Goal: Find specific page/section: Find specific page/section

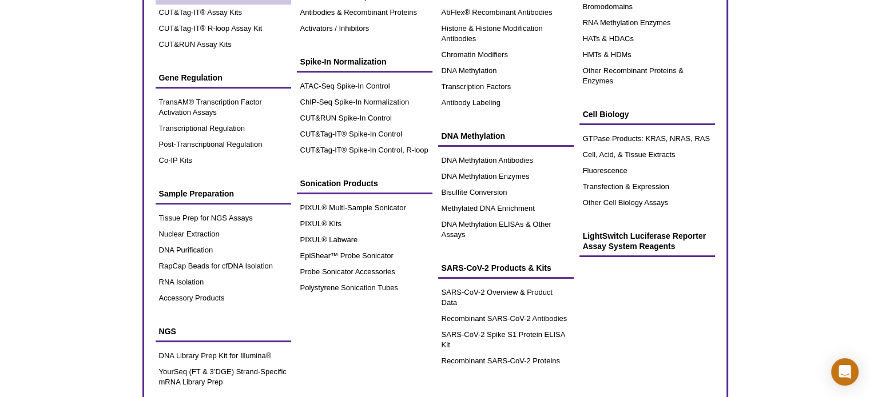
scroll to position [154, 0]
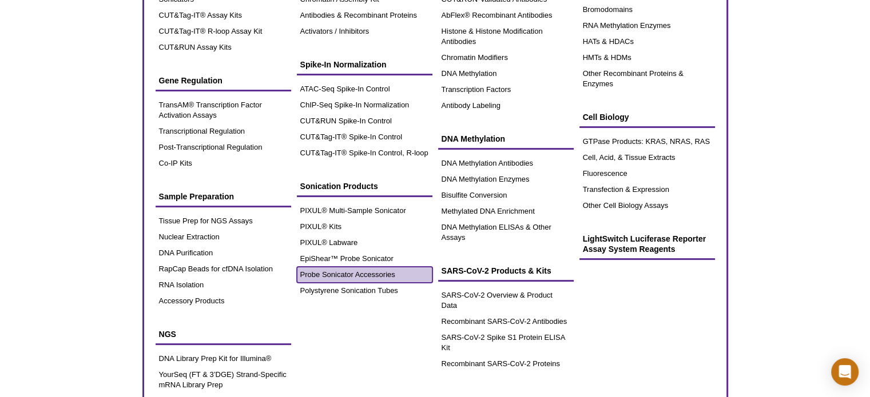
click at [356, 270] on link "Probe Sonicator Accessories" at bounding box center [365, 275] width 136 height 16
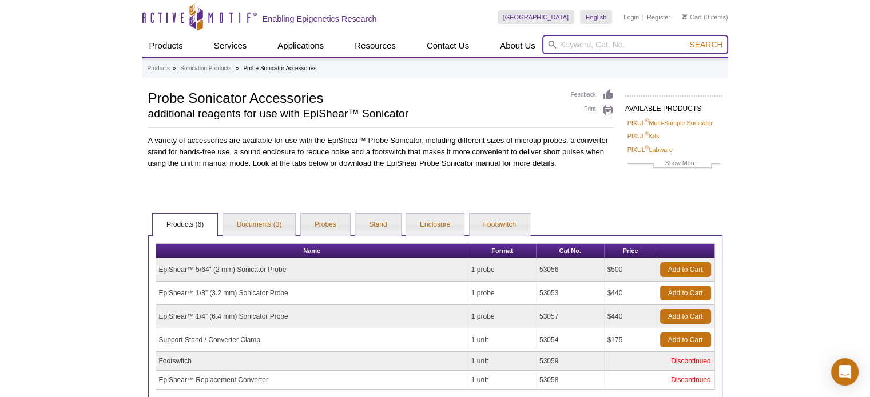
click at [596, 45] on input "search" at bounding box center [635, 44] width 186 height 19
type input "dounce"
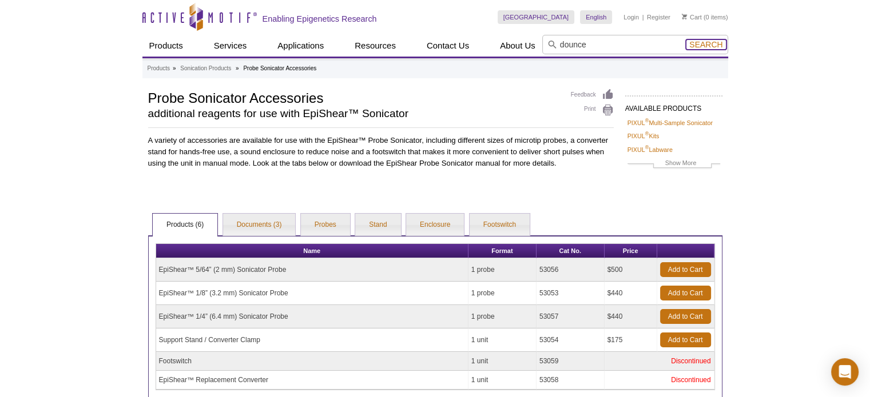
click at [714, 43] on span "Search" at bounding box center [705, 44] width 33 height 9
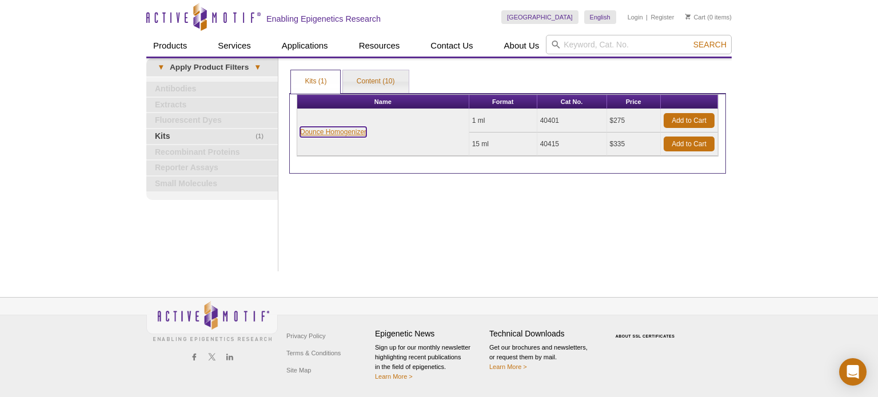
click at [339, 133] on link "Dounce Homogenizer" at bounding box center [333, 132] width 66 height 10
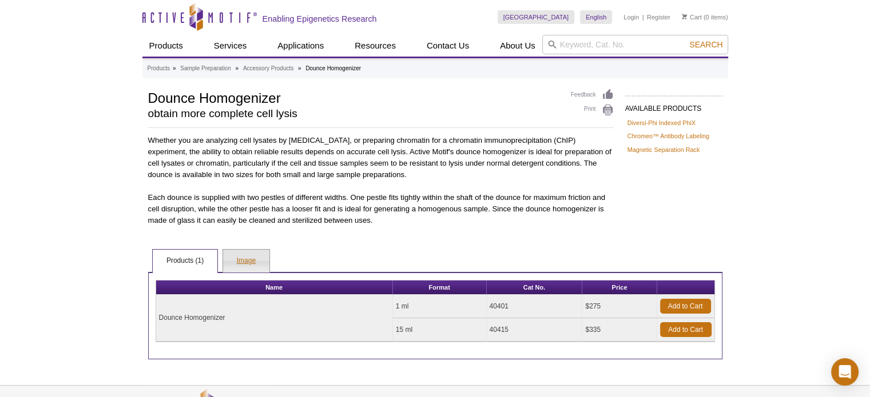
click at [242, 256] on link "Image" at bounding box center [246, 261] width 46 height 23
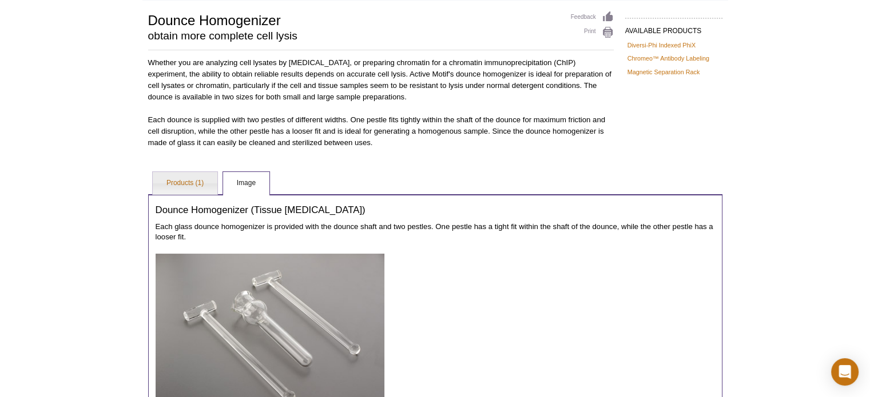
scroll to position [172, 0]
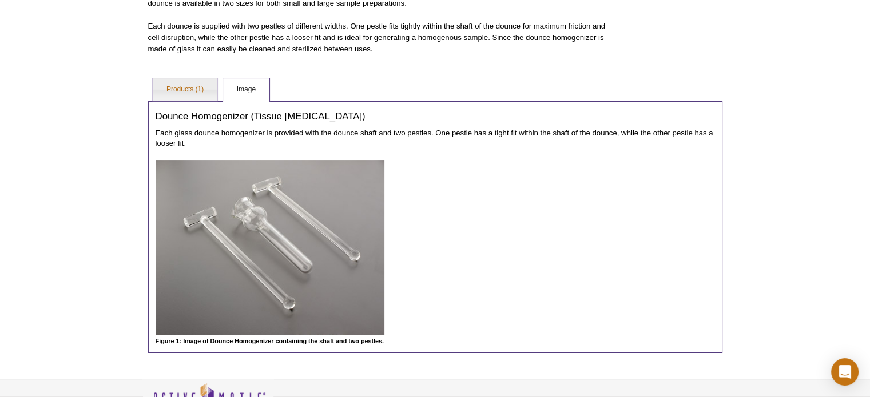
click at [261, 244] on img at bounding box center [270, 247] width 229 height 175
